Goal: Information Seeking & Learning: Learn about a topic

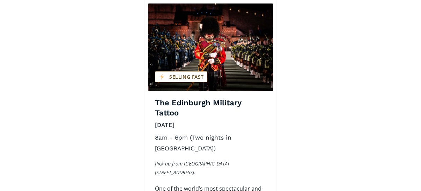
scroll to position [1189, 0]
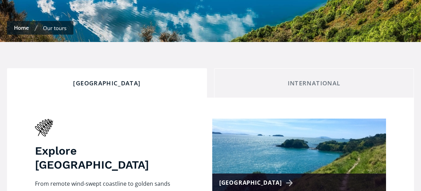
scroll to position [280, 0]
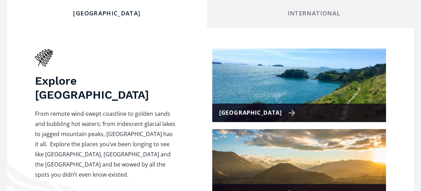
click at [277, 108] on div "[GEOGRAPHIC_DATA]" at bounding box center [257, 113] width 77 height 10
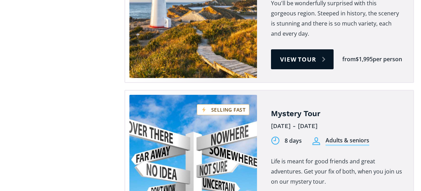
scroll to position [1049, 0]
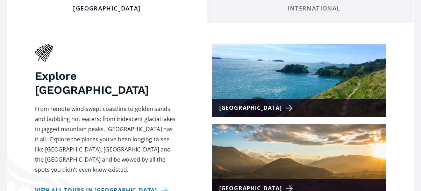
scroll to position [350, 0]
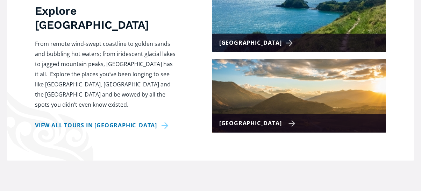
click at [277, 118] on div "[GEOGRAPHIC_DATA]" at bounding box center [257, 123] width 77 height 10
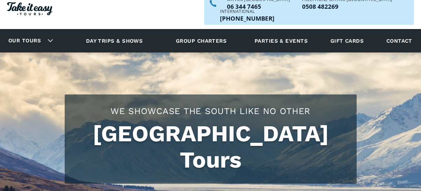
checkbox input "true"
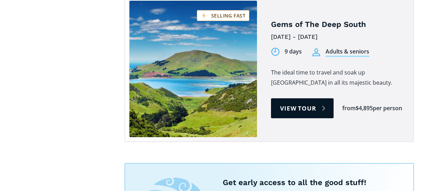
scroll to position [839, 0]
